Goal: Complete application form

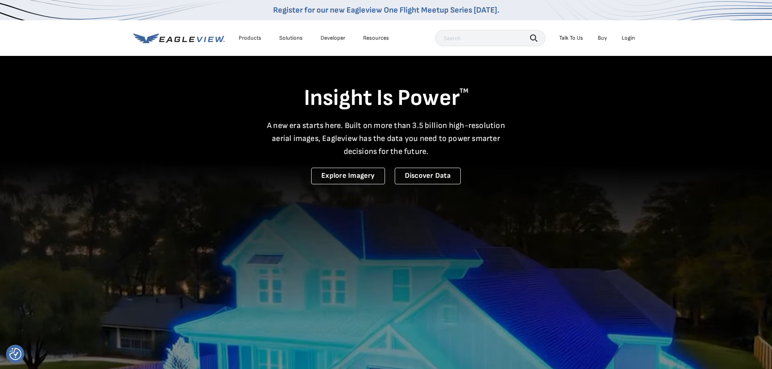
click at [189, 39] on icon at bounding box center [179, 38] width 92 height 10
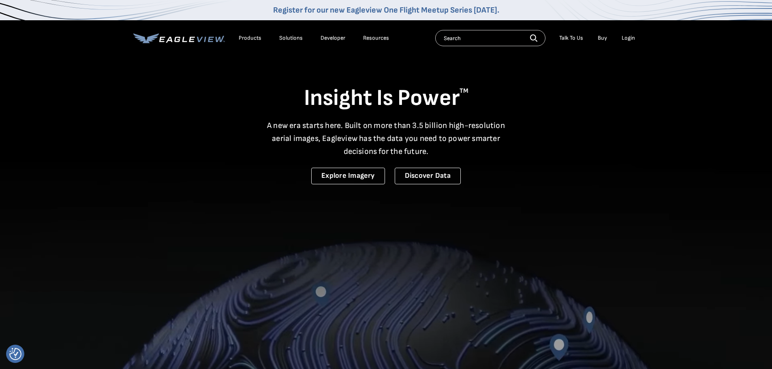
click at [631, 36] on div "Login" at bounding box center [628, 37] width 13 height 7
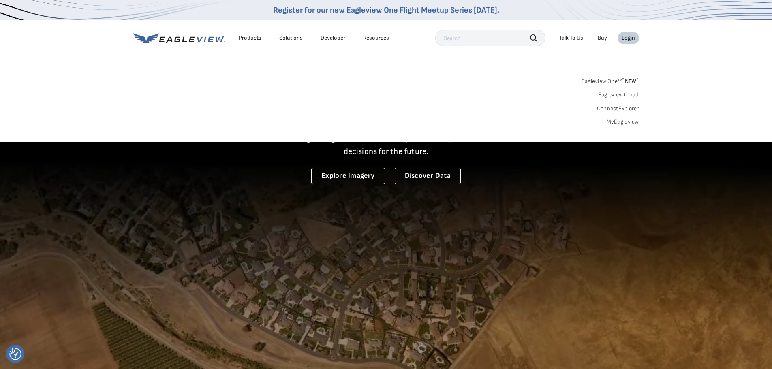
click at [611, 79] on link "Eagleview One™ * NEW *" at bounding box center [611, 79] width 58 height 9
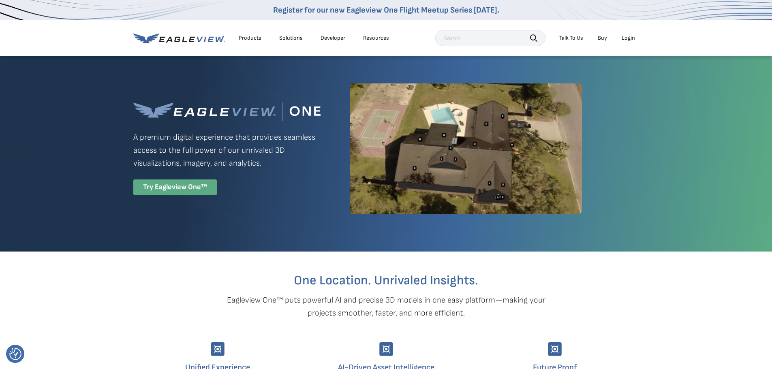
click at [189, 187] on div "Try Eagleview One™" at bounding box center [175, 188] width 84 height 16
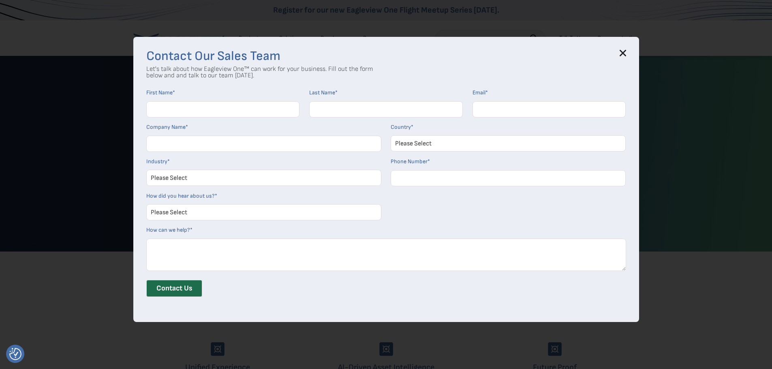
click at [230, 116] on input "First Name *" at bounding box center [223, 109] width 154 height 16
type input "Peter"
type input "Barnard"
type input "peter@pabbuilder.com"
type input "P Barnard Builder LLC"
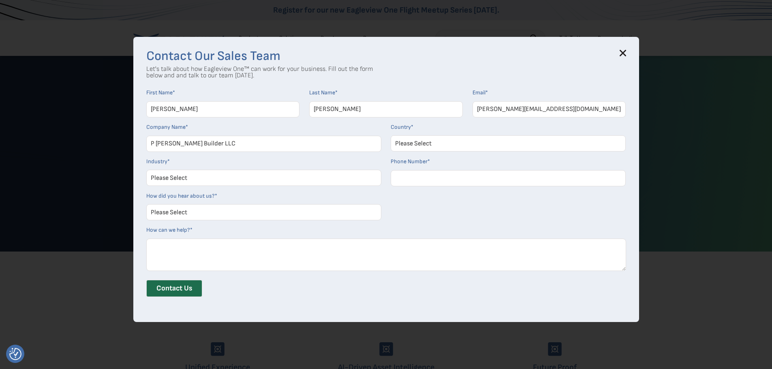
select select "[GEOGRAPHIC_DATA]"
type input "15083606794"
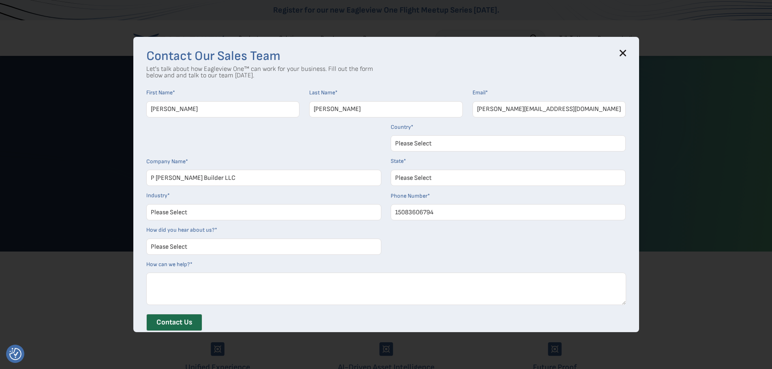
select select "Massachusetts"
click at [226, 215] on select "Please Select Architects & Engineering Construction Electric/Gas Utilities Gove…" at bounding box center [263, 212] width 235 height 16
select select "Construction"
click at [149, 204] on select "Please Select Architects & Engineering Construction Electric/Gas Utilities Gove…" at bounding box center [263, 212] width 235 height 16
click at [205, 247] on select "Please Select Search Engine Social Media Word of Mouth Podcast Online Advertise…" at bounding box center [263, 247] width 235 height 16
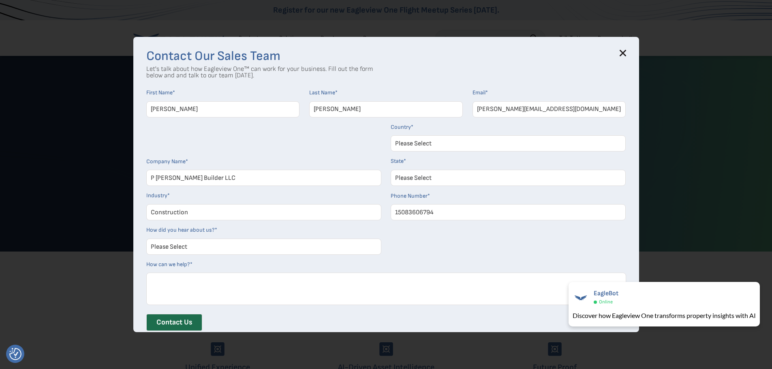
select select "Other"
click at [149, 239] on select "Please Select Search Engine Social Media Word of Mouth Podcast Online Advertise…" at bounding box center [263, 247] width 235 height 16
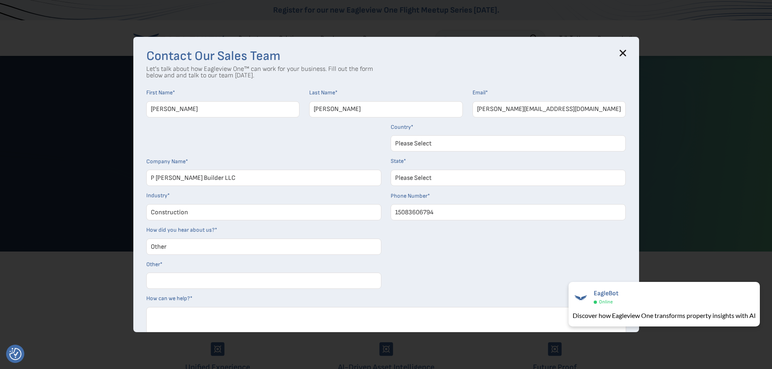
click at [626, 51] on icon at bounding box center [623, 53] width 6 height 6
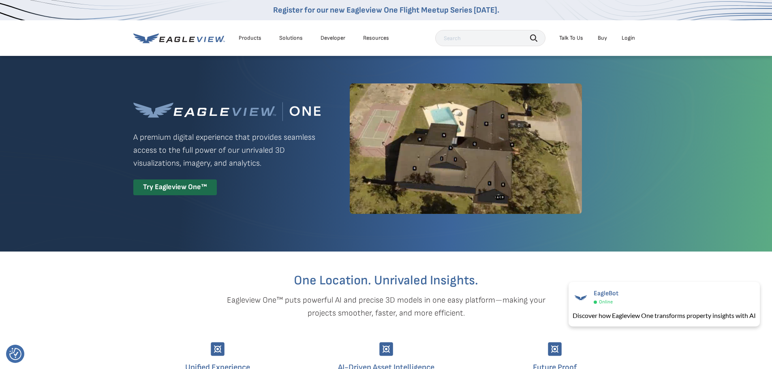
click at [631, 38] on div "Login" at bounding box center [628, 37] width 13 height 7
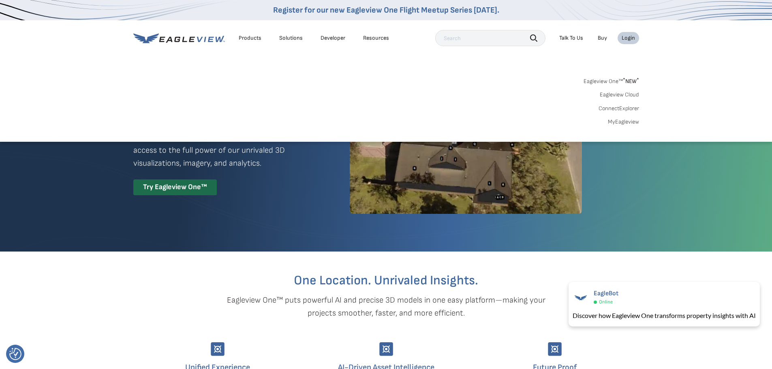
click at [630, 34] on div "Login" at bounding box center [628, 37] width 13 height 7
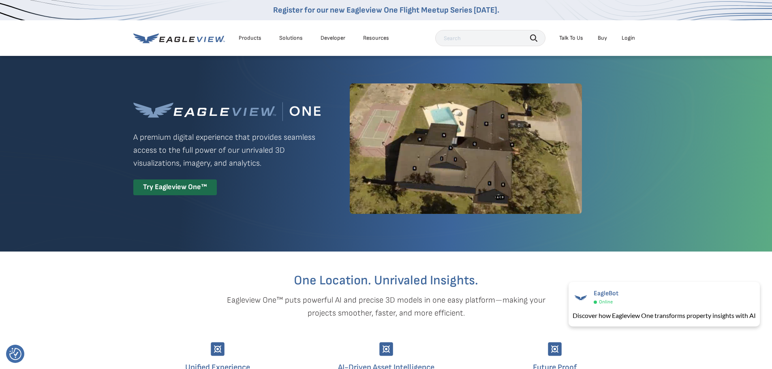
click at [630, 34] on div "Login" at bounding box center [628, 37] width 13 height 7
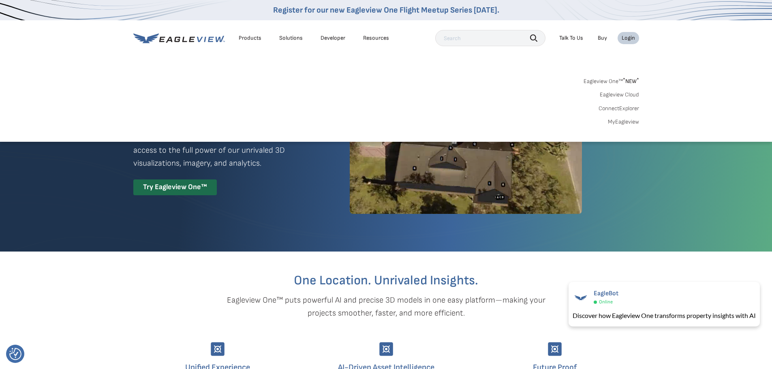
click at [630, 34] on div "Login" at bounding box center [628, 37] width 13 height 7
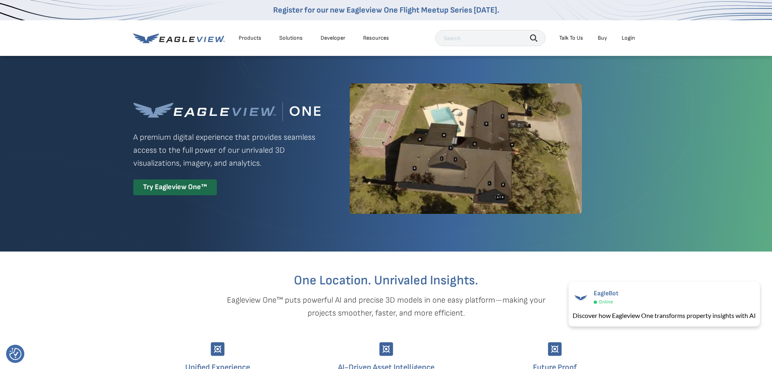
click at [626, 36] on div "Login" at bounding box center [628, 37] width 13 height 7
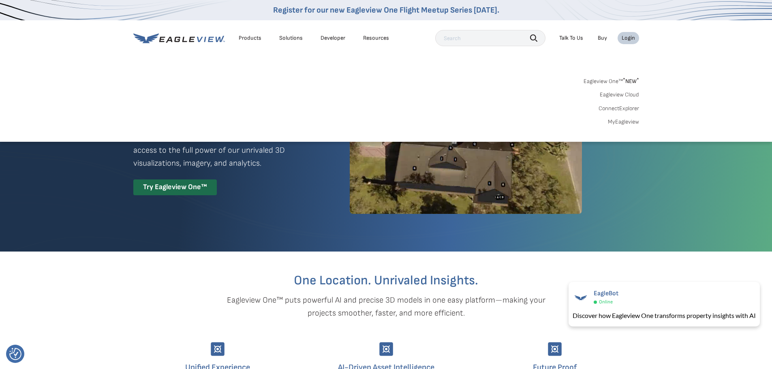
click at [614, 95] on link "Eagleview Cloud" at bounding box center [619, 94] width 39 height 7
